Goal: Check status: Check status

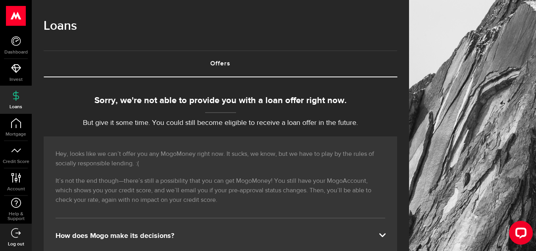
click at [276, 65] on link "Offers (requires attention)" at bounding box center [220, 63] width 353 height 25
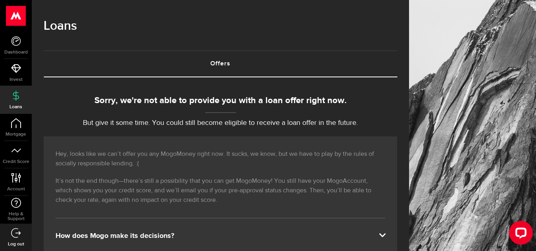
click at [276, 65] on link "Offers (requires attention)" at bounding box center [220, 63] width 353 height 25
click at [25, 165] on link "Credit Score" at bounding box center [16, 154] width 32 height 27
